Goal: Task Accomplishment & Management: Use online tool/utility

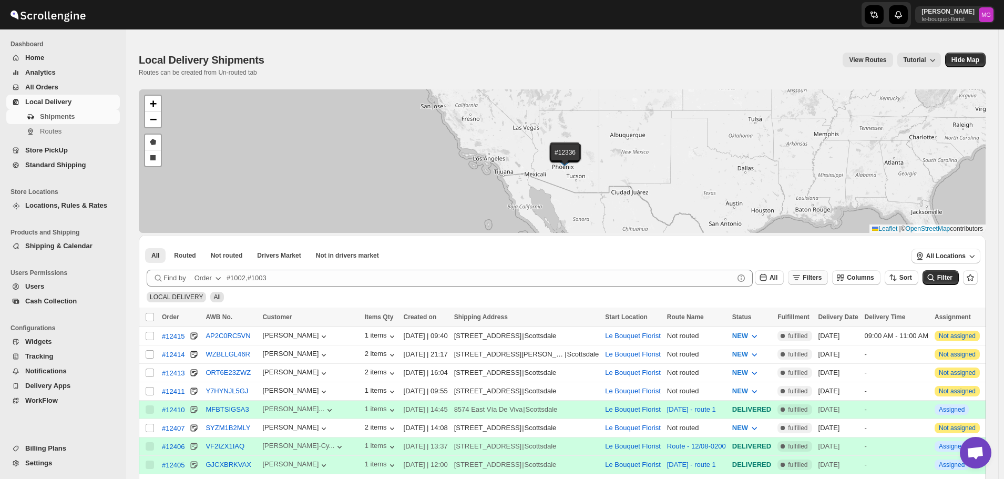
click at [819, 278] on span "Filters" at bounding box center [812, 277] width 19 height 7
click at [820, 321] on span "Add Filter" at bounding box center [822, 319] width 29 height 8
click at [776, 320] on icon "button" at bounding box center [772, 319] width 11 height 11
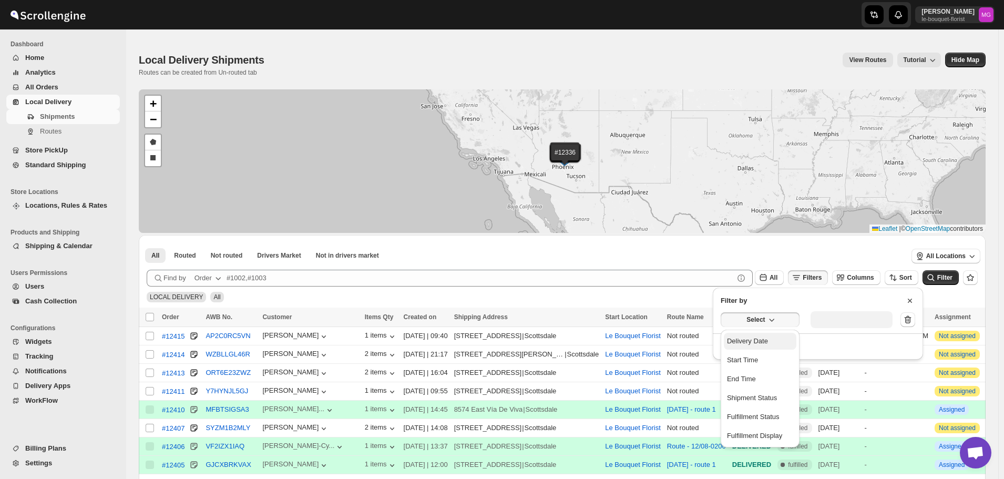
click at [754, 340] on div "Delivery Date" at bounding box center [747, 341] width 41 height 11
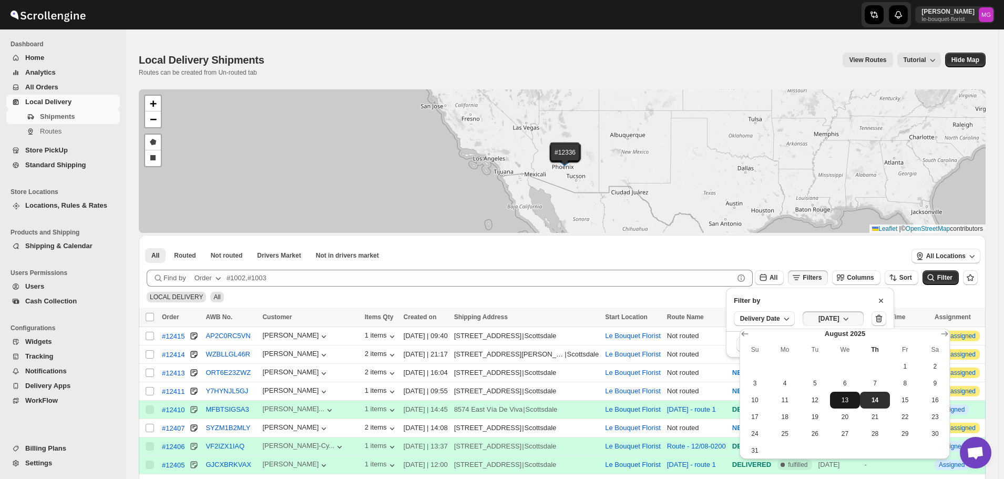
click at [841, 401] on span "13" at bounding box center [846, 400] width 22 height 8
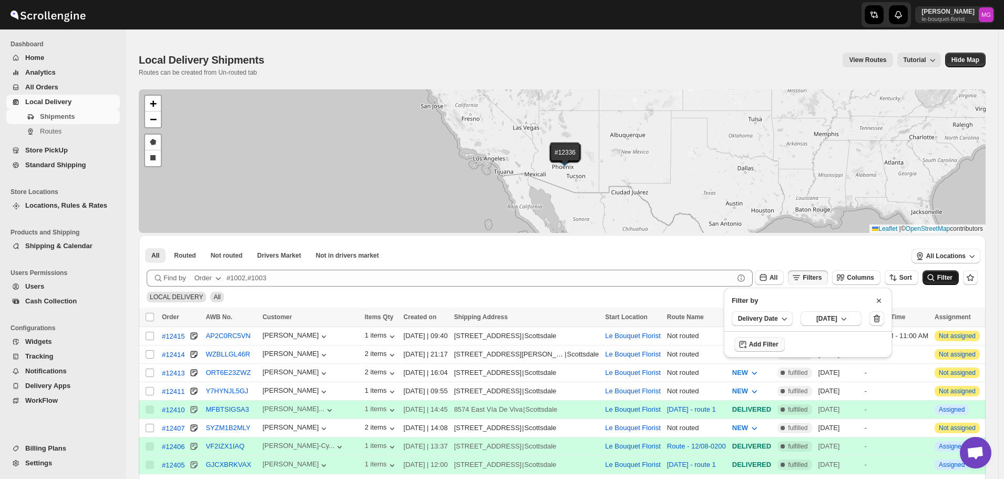
click at [952, 274] on span "Filter" at bounding box center [945, 277] width 15 height 7
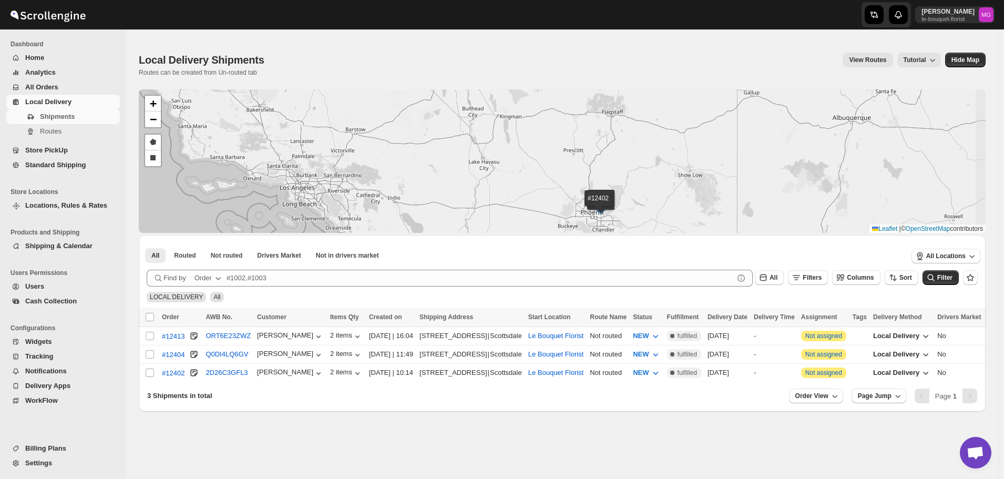
drag, startPoint x: 682, startPoint y: 221, endPoint x: 663, endPoint y: 195, distance: 32.7
click at [664, 198] on div "#12413 #12404 #12402 + − Draw a polygon Draw a rectangle Leaflet | © OpenStreet…" at bounding box center [562, 161] width 847 height 144
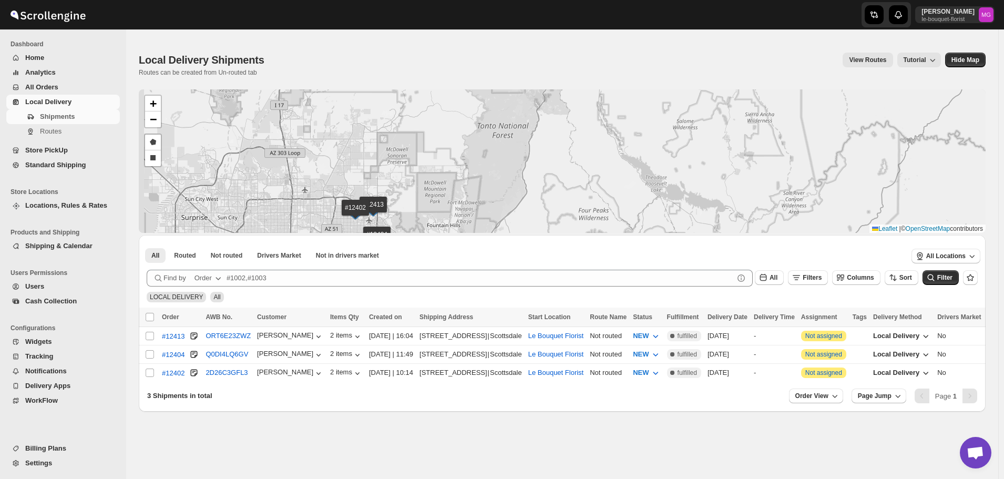
drag, startPoint x: 457, startPoint y: 204, endPoint x: 514, endPoint y: 161, distance: 71.0
click at [514, 161] on div "#12413 #12404 #12402 + − Draw a polygon Draw a rectangle Leaflet | © OpenStreet…" at bounding box center [562, 161] width 847 height 144
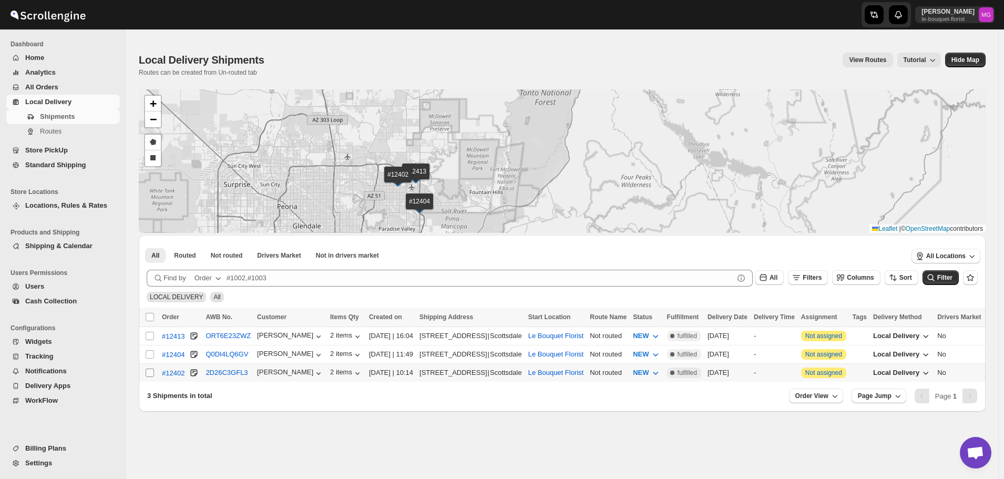
click at [151, 371] on input "Select shipment" at bounding box center [150, 373] width 8 height 8
checkbox input "true"
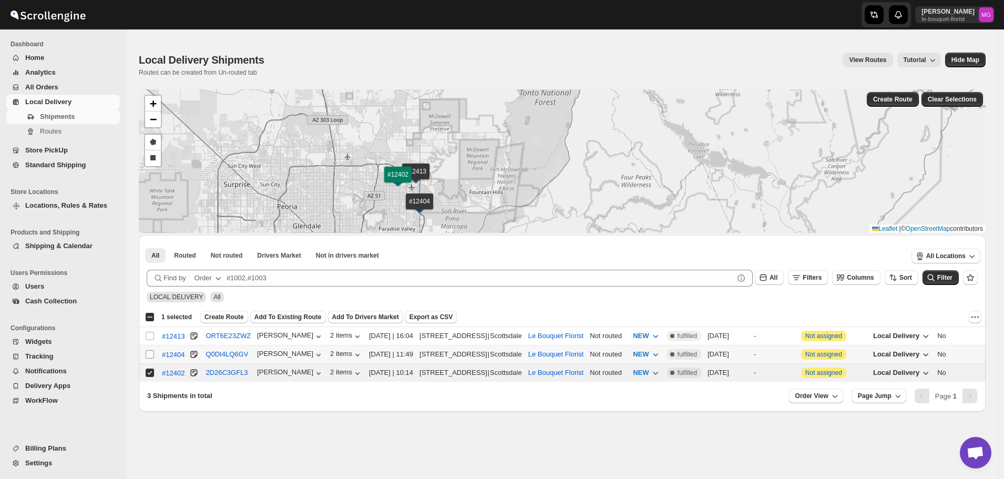
click at [147, 351] on input "Select shipment" at bounding box center [150, 354] width 8 height 8
checkbox input "true"
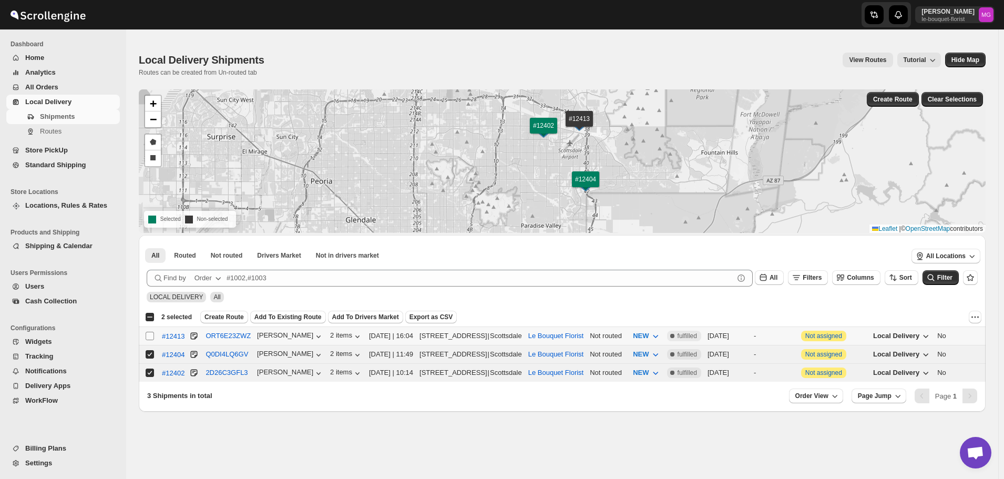
click at [149, 338] on input "Select shipment" at bounding box center [150, 336] width 8 height 8
checkbox input "true"
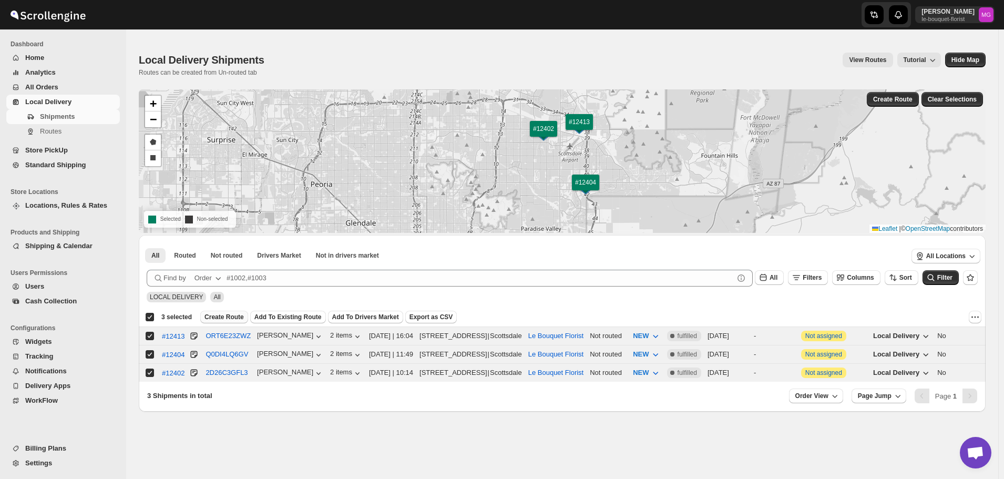
click at [232, 319] on span "Create Route" at bounding box center [224, 317] width 39 height 8
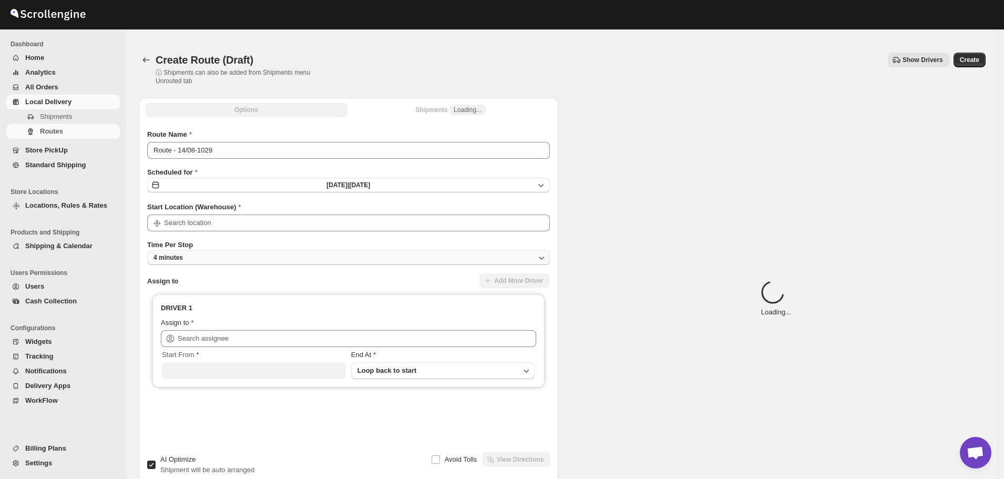
type input "Le Bouquet Florist"
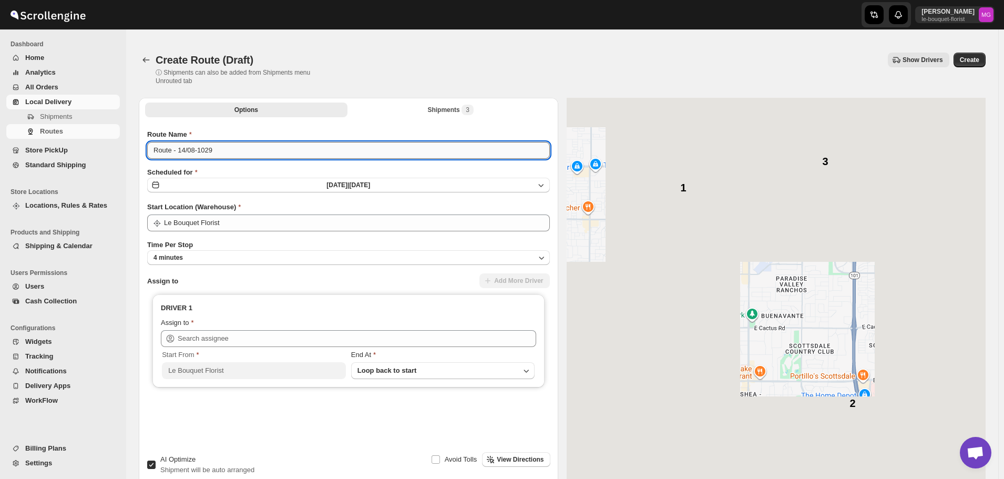
click at [219, 154] on input "Route - 14/08-1029" at bounding box center [348, 150] width 403 height 17
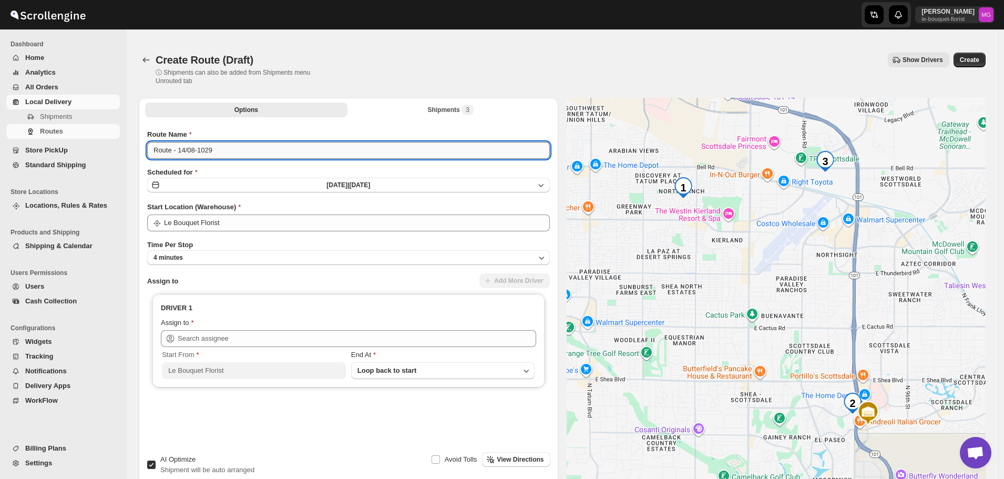
click at [219, 154] on input "Route - 14/08-1029" at bounding box center [348, 150] width 403 height 17
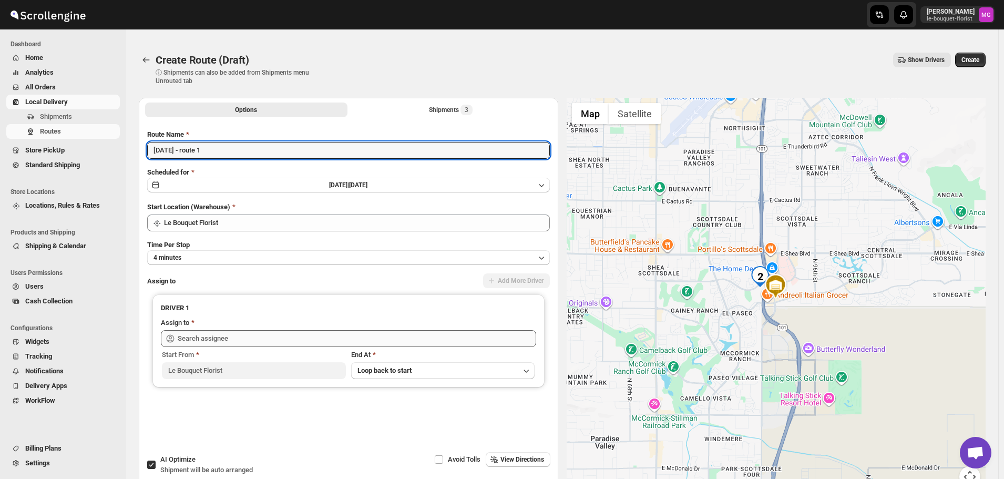
type input "[DATE] - route 1"
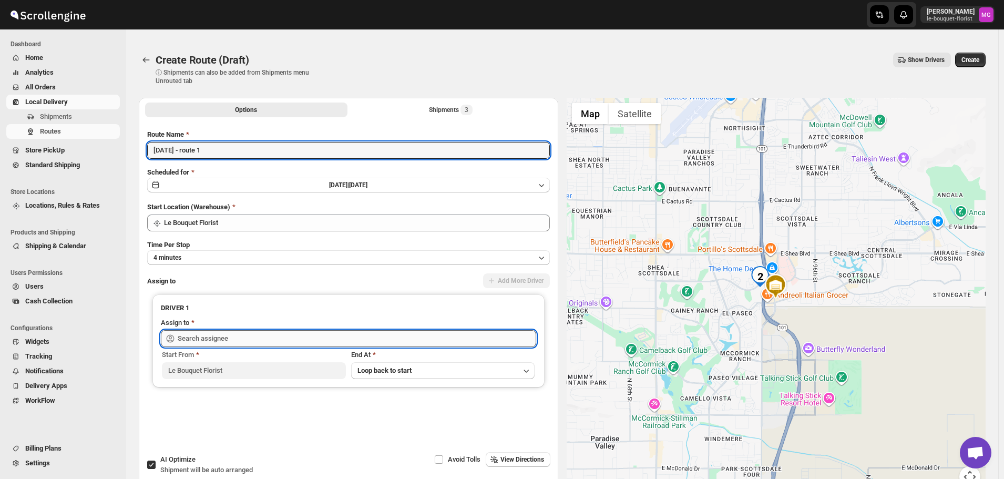
click at [212, 338] on input "text" at bounding box center [357, 338] width 359 height 17
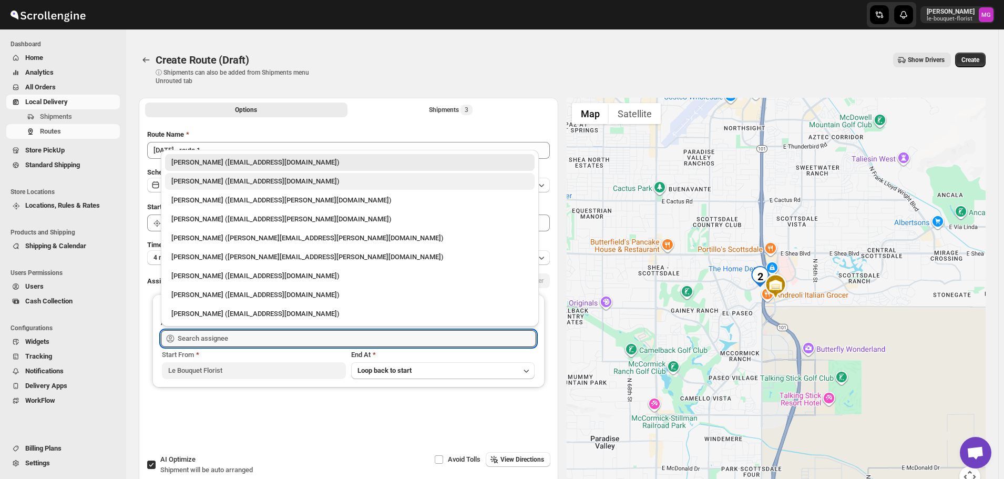
click at [220, 180] on div "[PERSON_NAME] ([EMAIL_ADDRESS][DOMAIN_NAME])" at bounding box center [349, 181] width 357 height 11
type input "[PERSON_NAME] ([EMAIL_ADDRESS][DOMAIN_NAME])"
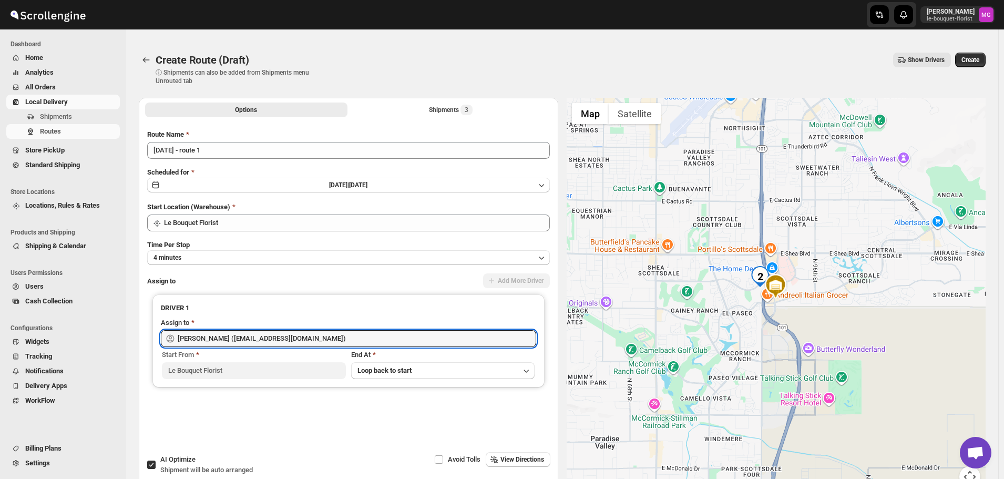
drag, startPoint x: 165, startPoint y: 463, endPoint x: 198, endPoint y: 425, distance: 50.3
click at [165, 463] on span "AI Optimize" at bounding box center [177, 459] width 35 height 8
click at [156, 463] on input "AI Optimize Shipment will be auto arranged" at bounding box center [151, 465] width 8 height 8
checkbox input "false"
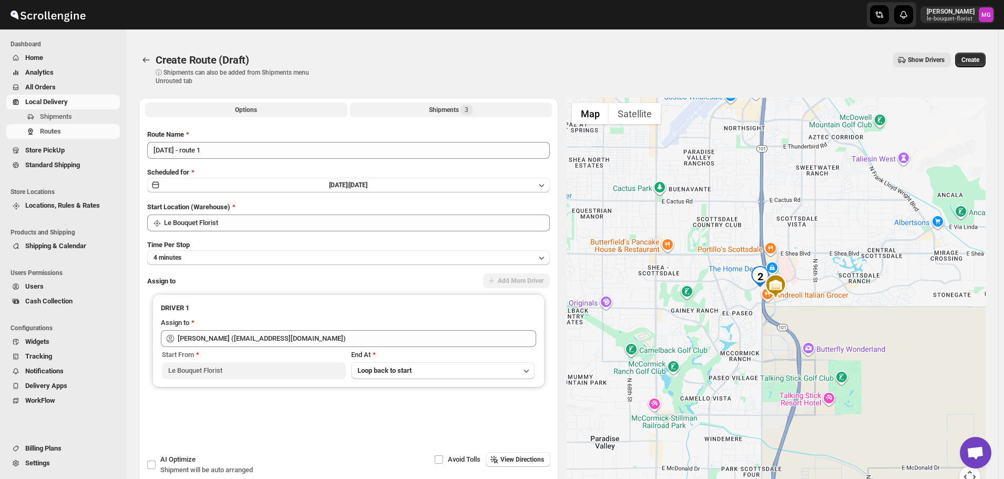
click at [455, 112] on div "Shipments 3" at bounding box center [451, 110] width 44 height 11
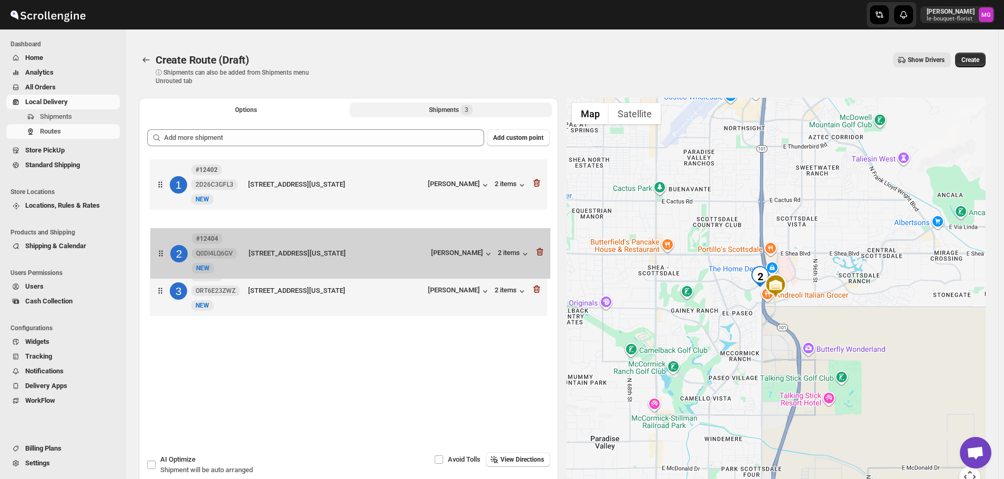
drag, startPoint x: 300, startPoint y: 260, endPoint x: 305, endPoint y: 294, distance: 34.6
click at [304, 294] on div "1 #12402 2D26C3GFL3 New NEW [STREET_ADDRESS][US_STATE] [PERSON_NAME] 2 items 2 …" at bounding box center [348, 239] width 403 height 165
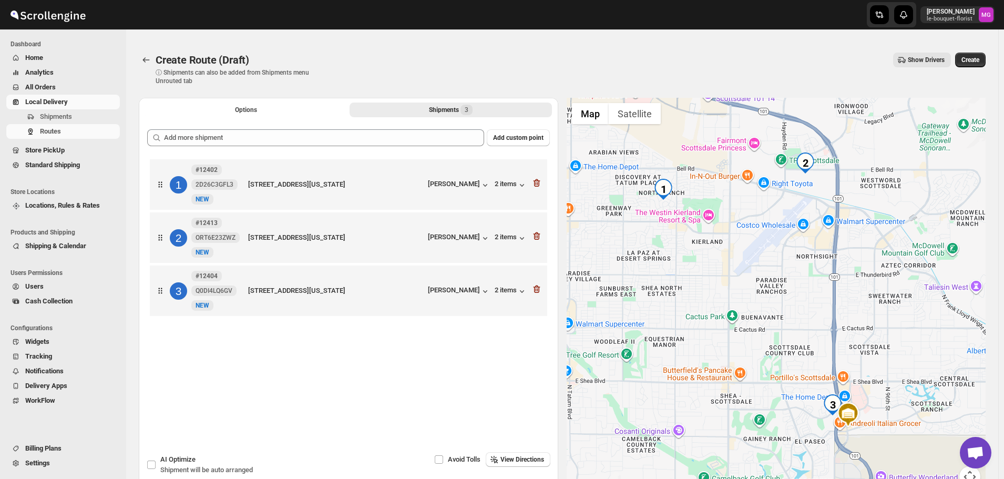
drag, startPoint x: 714, startPoint y: 190, endPoint x: 714, endPoint y: 220, distance: 30.5
click at [714, 220] on div at bounding box center [777, 299] width 420 height 402
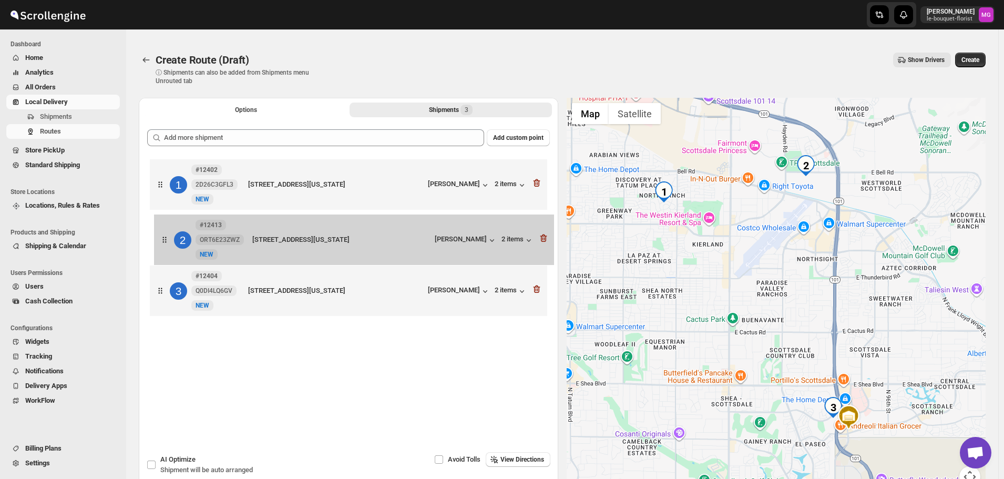
click at [388, 243] on div "1 #12402 2D26C3GFL3 New NEW [STREET_ADDRESS][US_STATE] [PERSON_NAME] 2 items 2 …" at bounding box center [348, 239] width 403 height 165
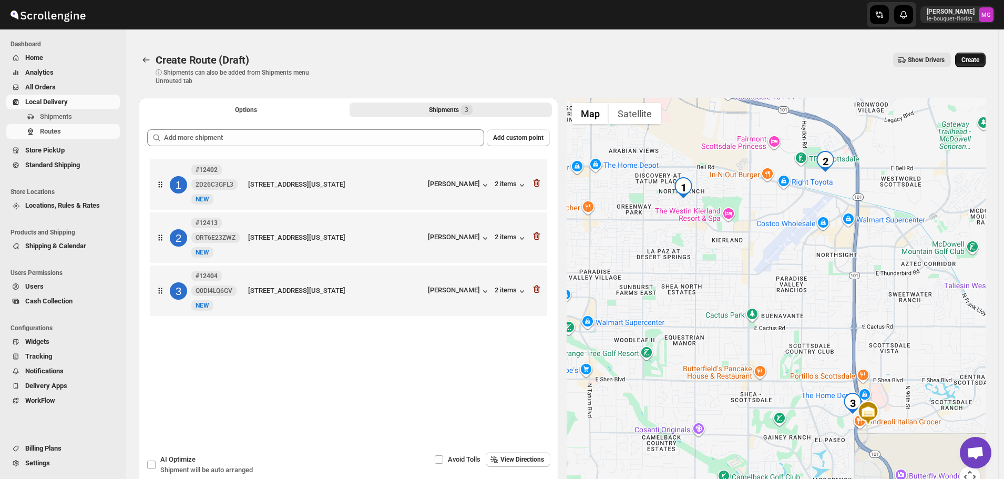
click at [975, 60] on span "Create" at bounding box center [971, 60] width 18 height 8
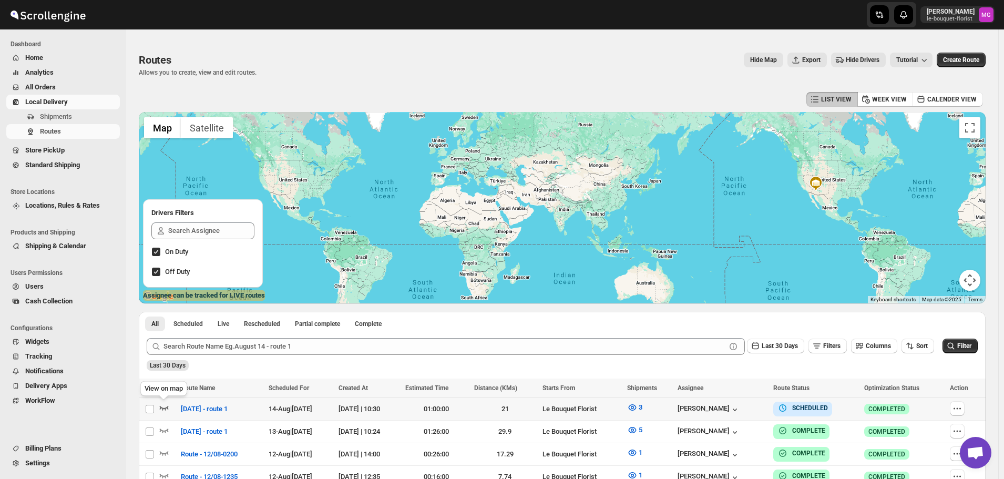
click at [167, 408] on icon "button" at bounding box center [164, 408] width 9 height 4
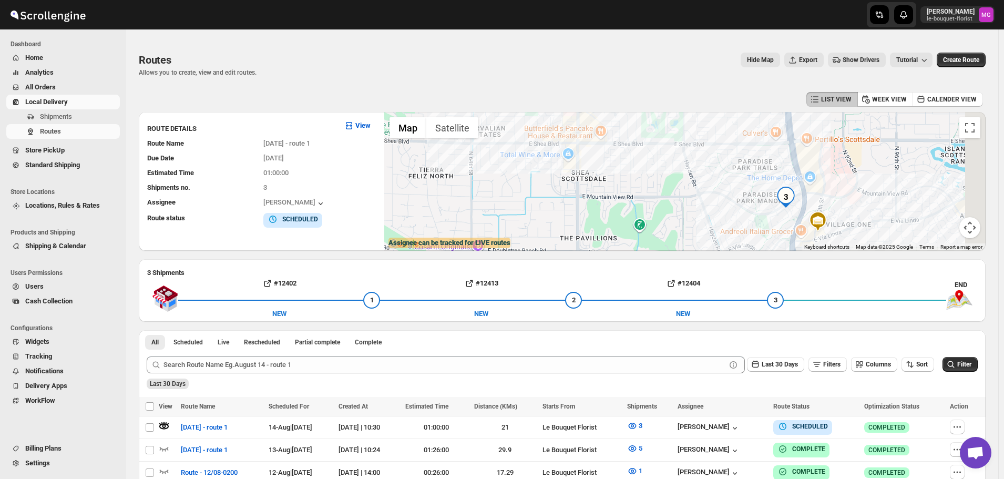
drag, startPoint x: 799, startPoint y: 200, endPoint x: 709, endPoint y: 198, distance: 90.5
click at [709, 198] on div at bounding box center [685, 181] width 602 height 139
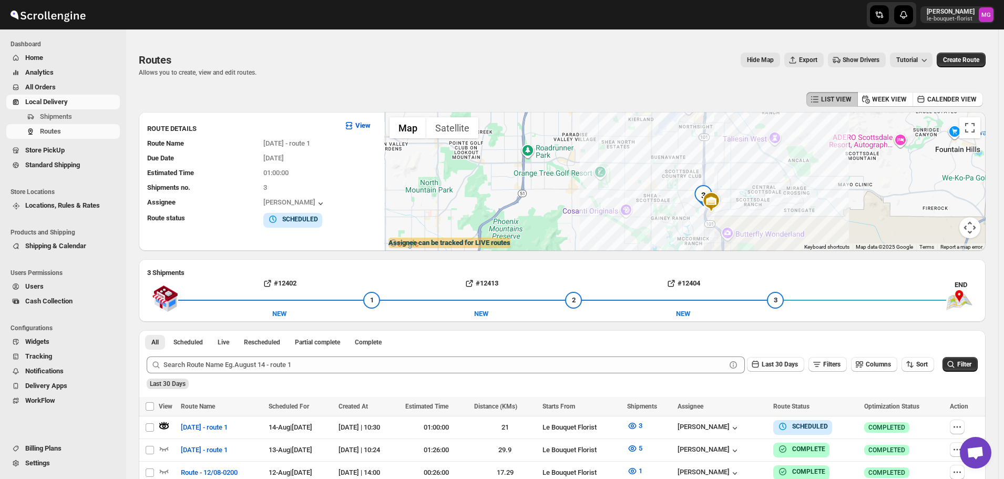
drag, startPoint x: 753, startPoint y: 163, endPoint x: 757, endPoint y: 207, distance: 44.3
click at [757, 207] on div at bounding box center [685, 181] width 602 height 139
